Goal: Task Accomplishment & Management: Manage account settings

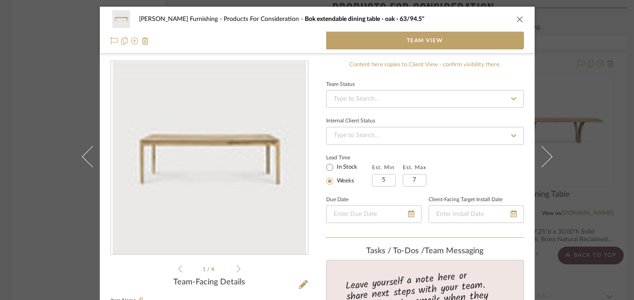
scroll to position [44, 0]
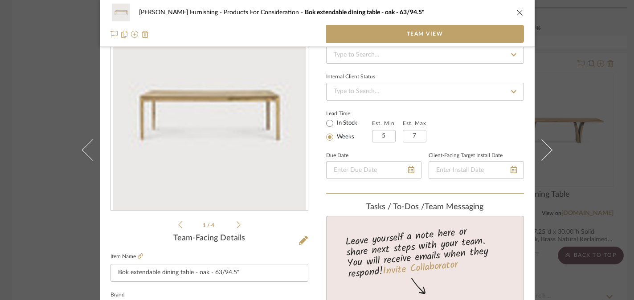
click at [31, 84] on div "[PERSON_NAME] Furnishing Products For Consideration Bok extendable dining table…" at bounding box center [317, 150] width 634 height 300
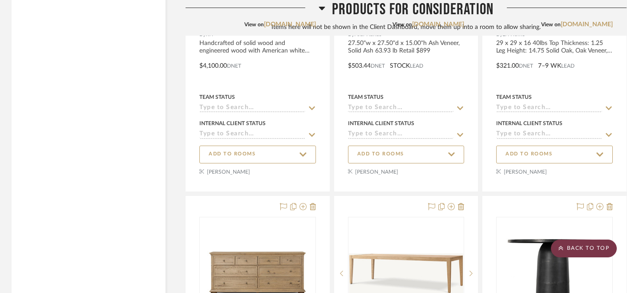
click at [598, 250] on scroll-to-top-button "BACK TO TOP" at bounding box center [584, 249] width 66 height 18
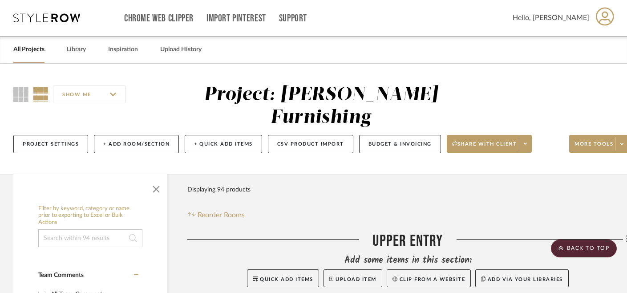
scroll to position [0, 0]
click at [544, 83] on div "SHOW ME Project: [PERSON_NAME] Furnishing Project Settings + Add Room/Section +…" at bounding box center [320, 119] width 641 height 110
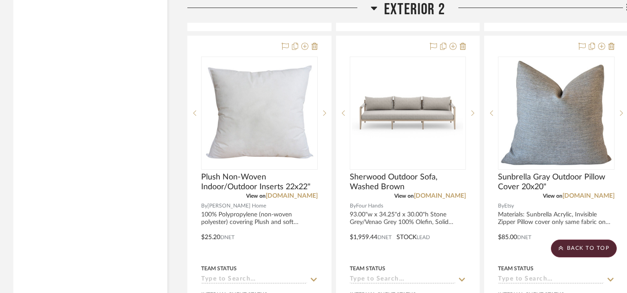
scroll to position [6934, 0]
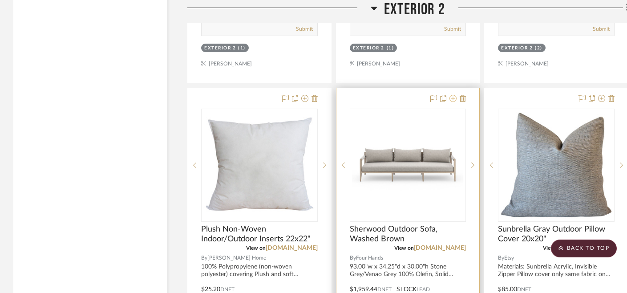
click at [453, 95] on icon at bounding box center [453, 98] width 7 height 7
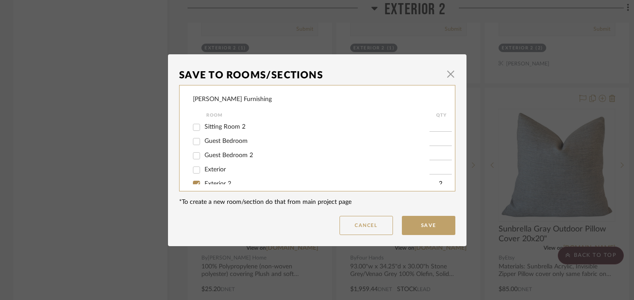
scroll to position [114, 0]
click at [219, 173] on span "Exterior 2" at bounding box center [217, 174] width 27 height 6
click at [203, 173] on input "Exterior 2" at bounding box center [196, 175] width 14 height 14
checkbox input "false"
click at [423, 223] on button "Save" at bounding box center [428, 225] width 53 height 19
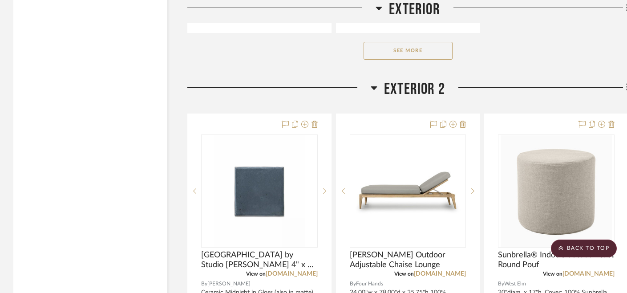
scroll to position [6461, 0]
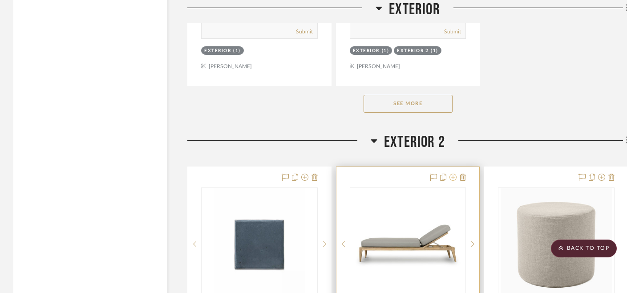
click at [453, 174] on icon at bounding box center [453, 177] width 7 height 7
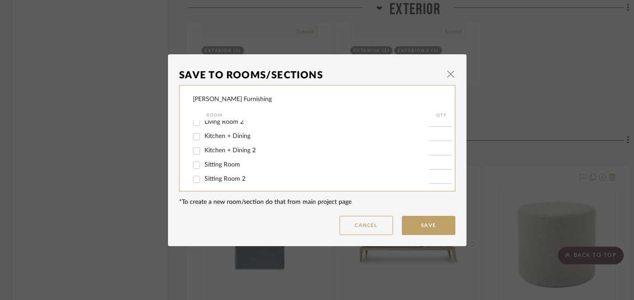
scroll to position [114, 0]
click at [212, 175] on span "Exterior 2" at bounding box center [217, 174] width 27 height 6
click at [203, 175] on input "Exterior 2" at bounding box center [196, 175] width 14 height 14
checkbox input "false"
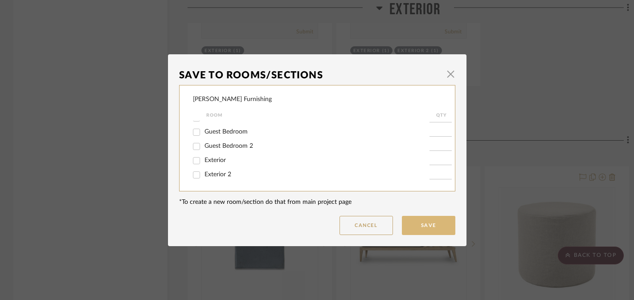
click at [426, 220] on button "Save" at bounding box center [428, 225] width 53 height 19
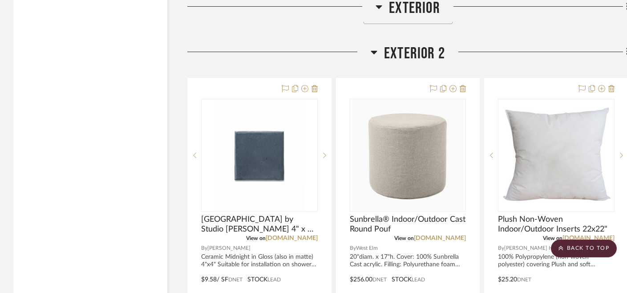
scroll to position [6556, 0]
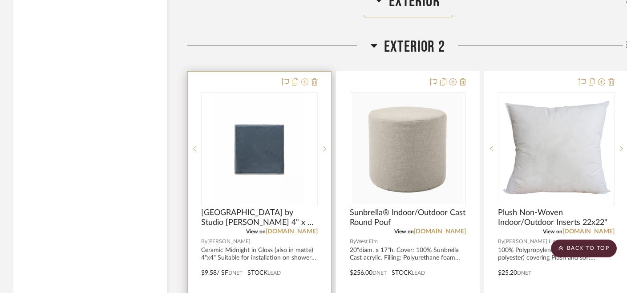
click at [304, 78] on icon at bounding box center [304, 81] width 7 height 7
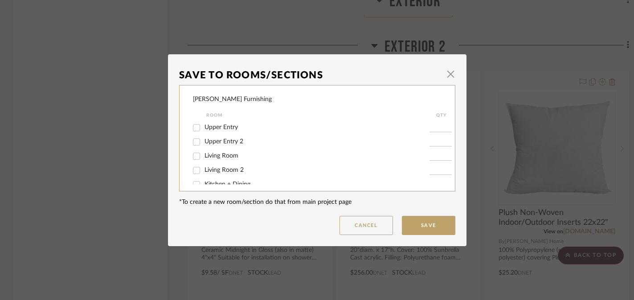
scroll to position [114, 0]
click at [214, 175] on span "Exterior 2" at bounding box center [217, 174] width 27 height 6
click at [203, 175] on input "Exterior 2" at bounding box center [196, 175] width 14 height 14
checkbox input "false"
click at [422, 229] on button "Save" at bounding box center [428, 225] width 53 height 19
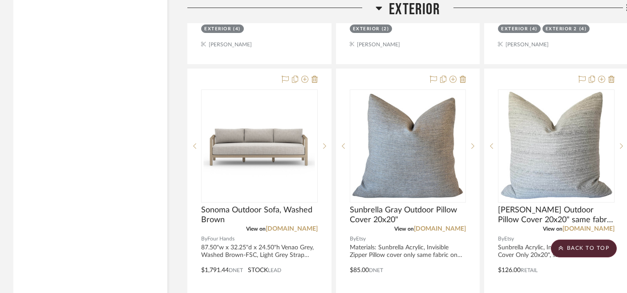
scroll to position [5660, 0]
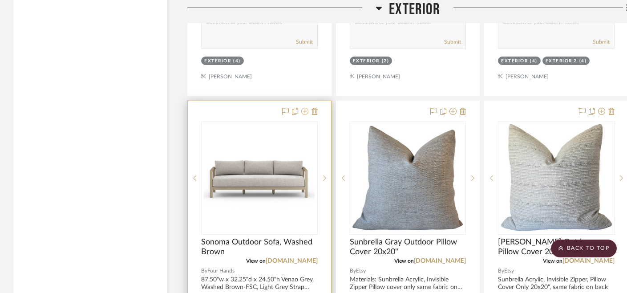
click at [302, 108] on icon at bounding box center [304, 111] width 7 height 7
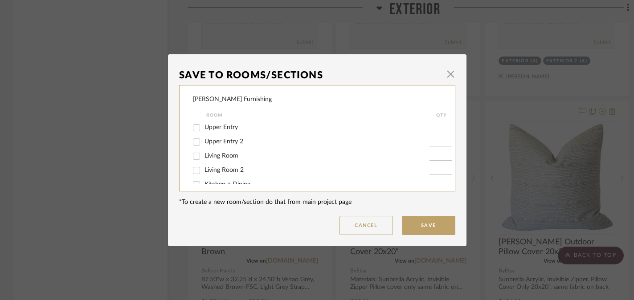
scroll to position [114, 0]
click at [197, 161] on input "Exterior" at bounding box center [196, 161] width 14 height 14
checkbox input "false"
click at [419, 221] on button "Save" at bounding box center [428, 225] width 53 height 19
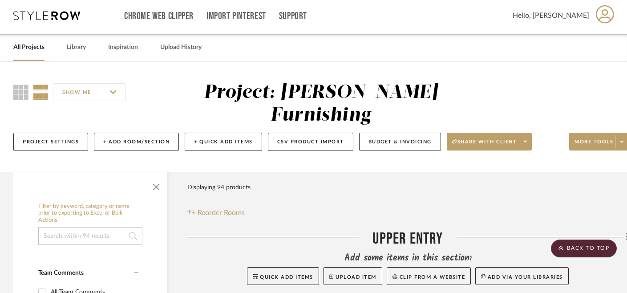
scroll to position [0, 0]
